Goal: Task Accomplishment & Management: Complete application form

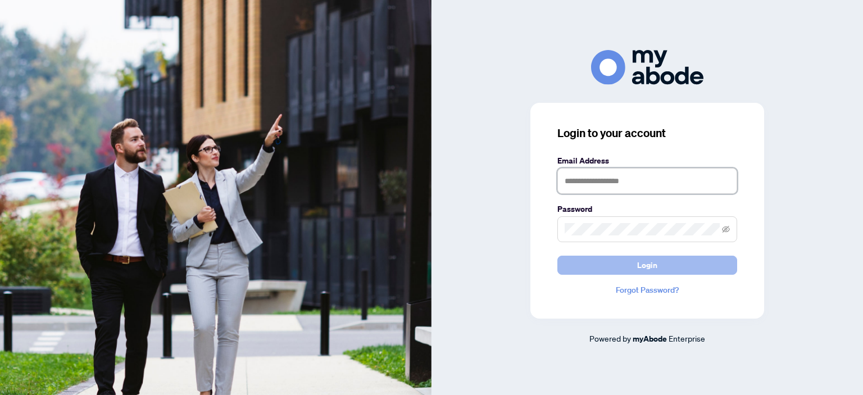
type input "**********"
click at [601, 264] on button "Login" at bounding box center [647, 265] width 180 height 19
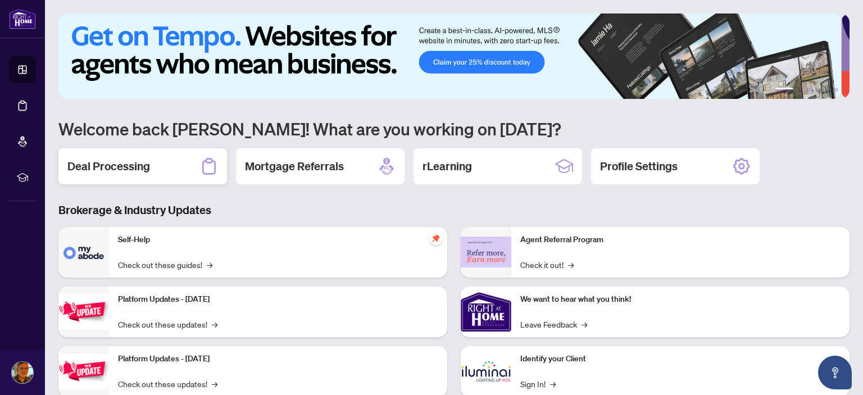
click at [103, 168] on h2 "Deal Processing" at bounding box center [108, 166] width 83 height 16
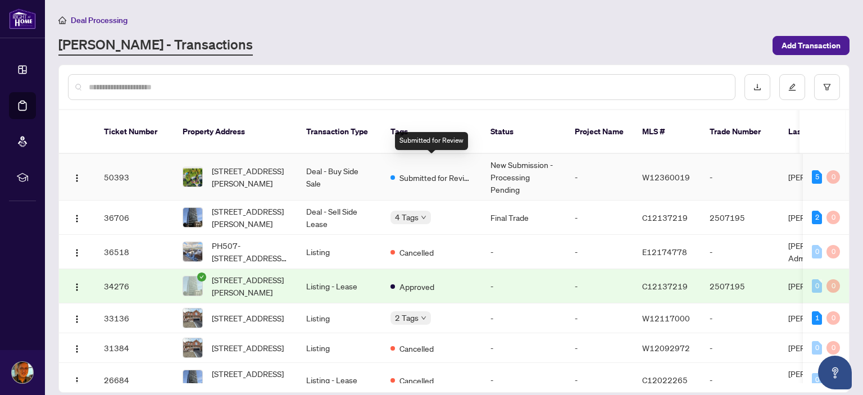
click at [425, 171] on span "Submitted for Review" at bounding box center [436, 177] width 73 height 12
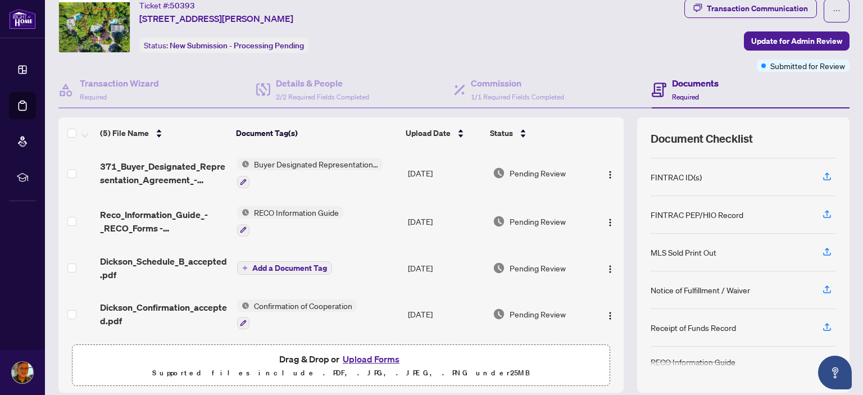
scroll to position [74, 0]
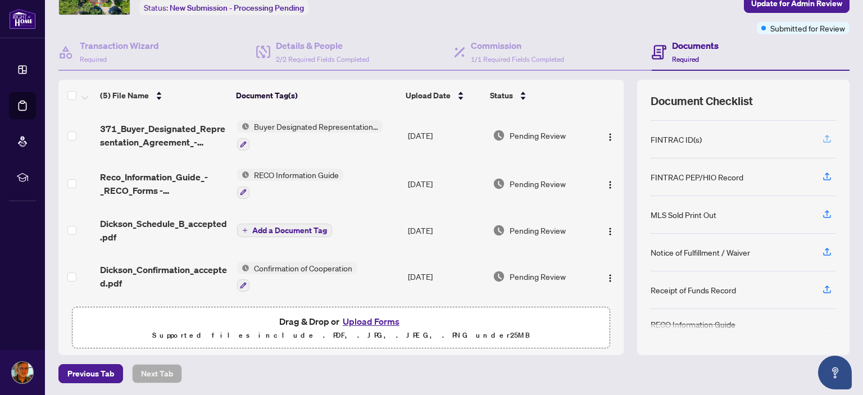
click at [822, 138] on icon "button" at bounding box center [827, 139] width 10 height 10
click at [362, 319] on button "Upload Forms" at bounding box center [370, 321] width 63 height 15
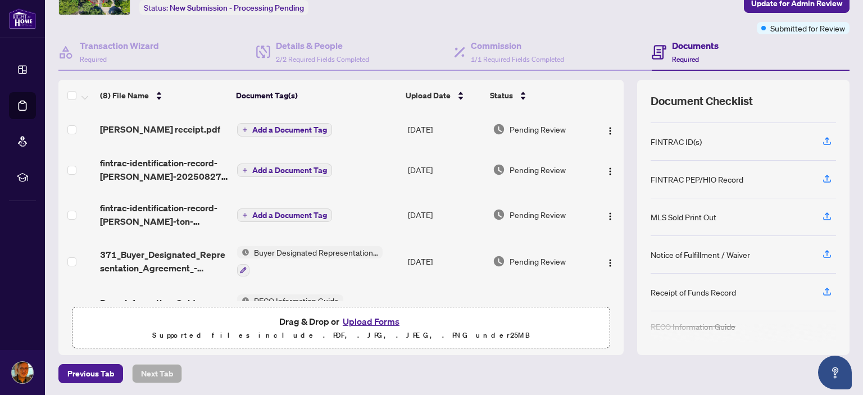
scroll to position [85, 0]
click at [825, 285] on icon "button" at bounding box center [827, 288] width 4 height 6
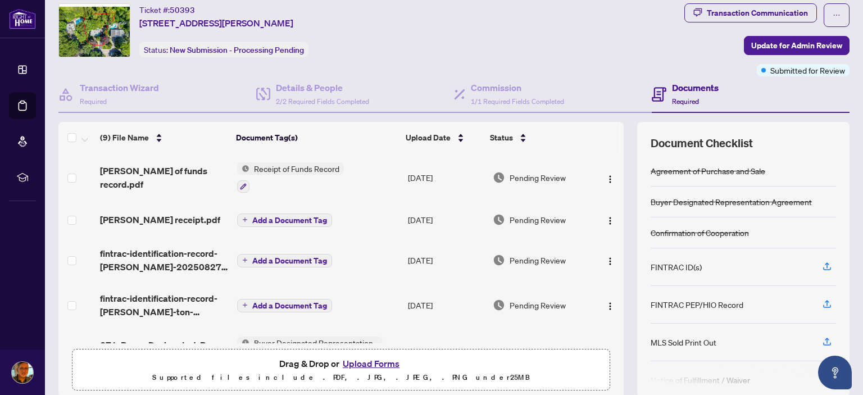
scroll to position [0, 0]
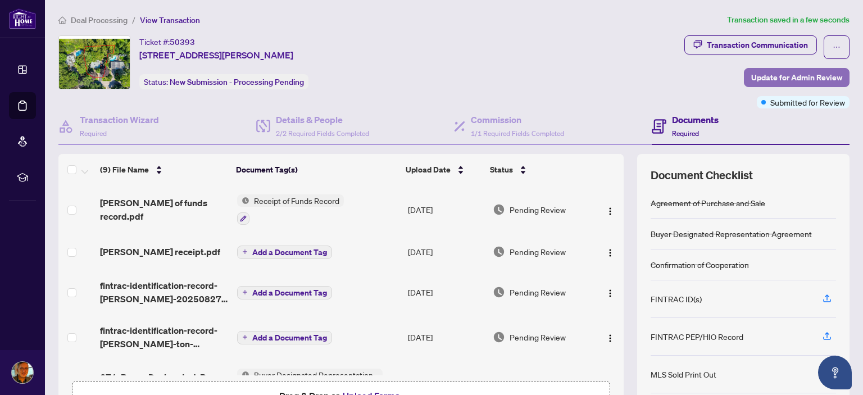
click at [787, 76] on span "Update for Admin Review" at bounding box center [796, 78] width 91 height 18
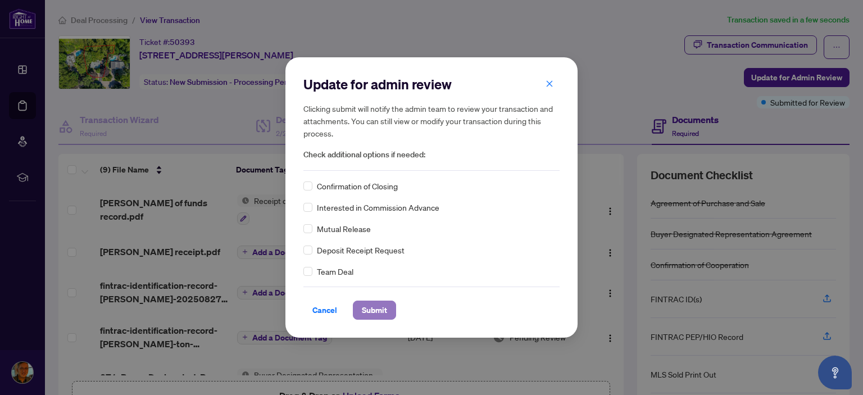
click at [378, 315] on span "Submit" at bounding box center [374, 310] width 25 height 18
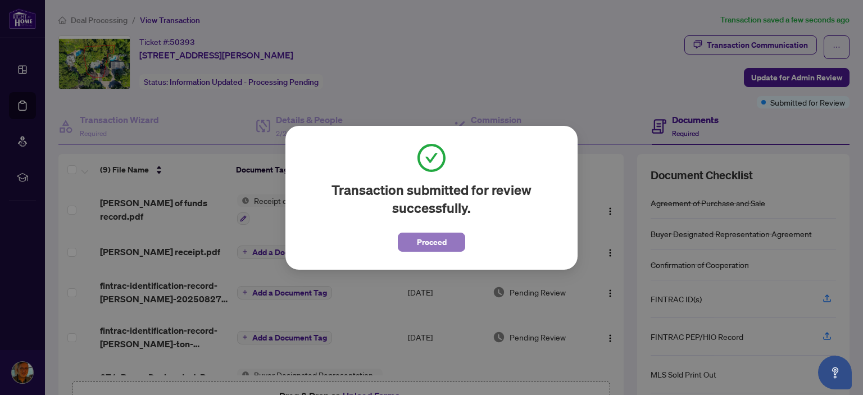
click at [417, 245] on span "Proceed" at bounding box center [432, 242] width 30 height 18
